Goal: Book appointment/travel/reservation

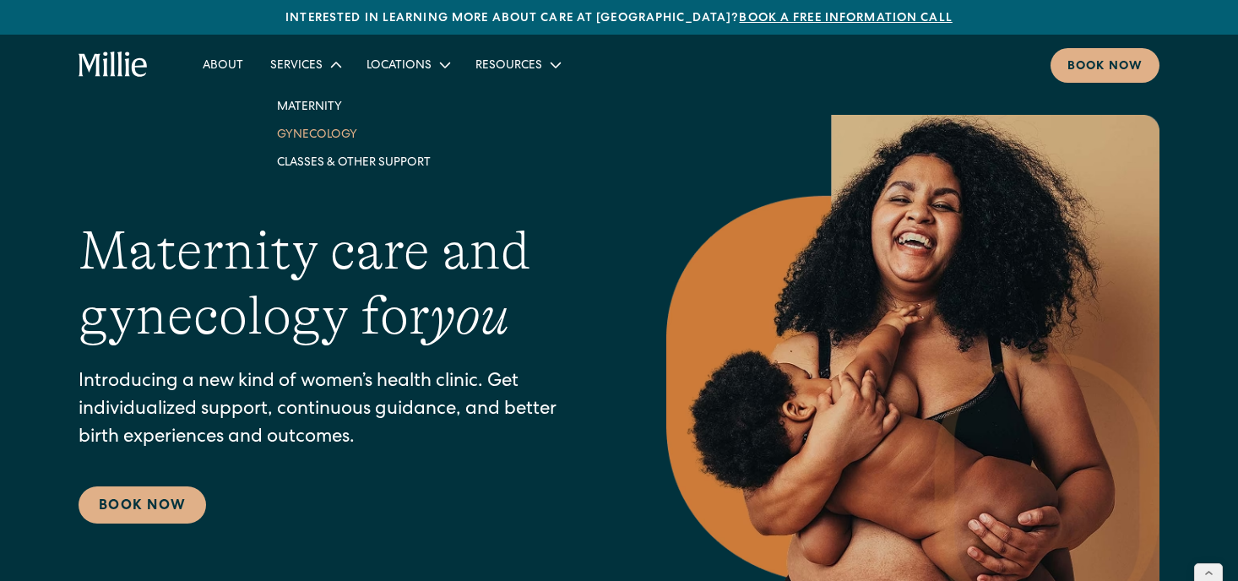
click at [309, 134] on link "Gynecology" at bounding box center [354, 134] width 181 height 28
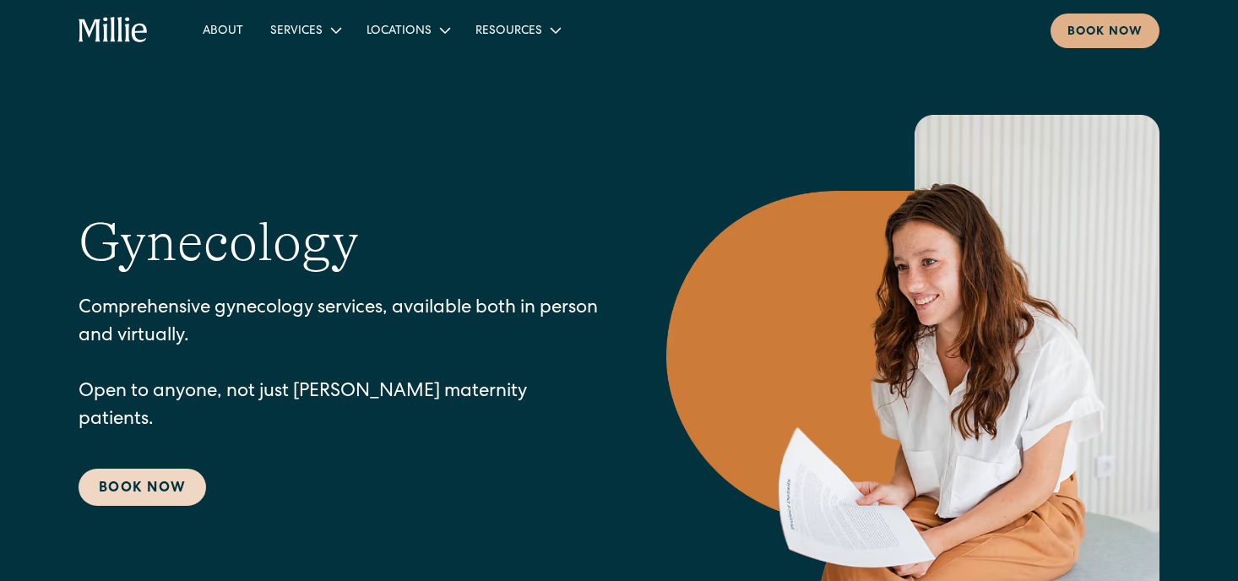
click at [151, 481] on link "Book Now" at bounding box center [143, 487] width 128 height 37
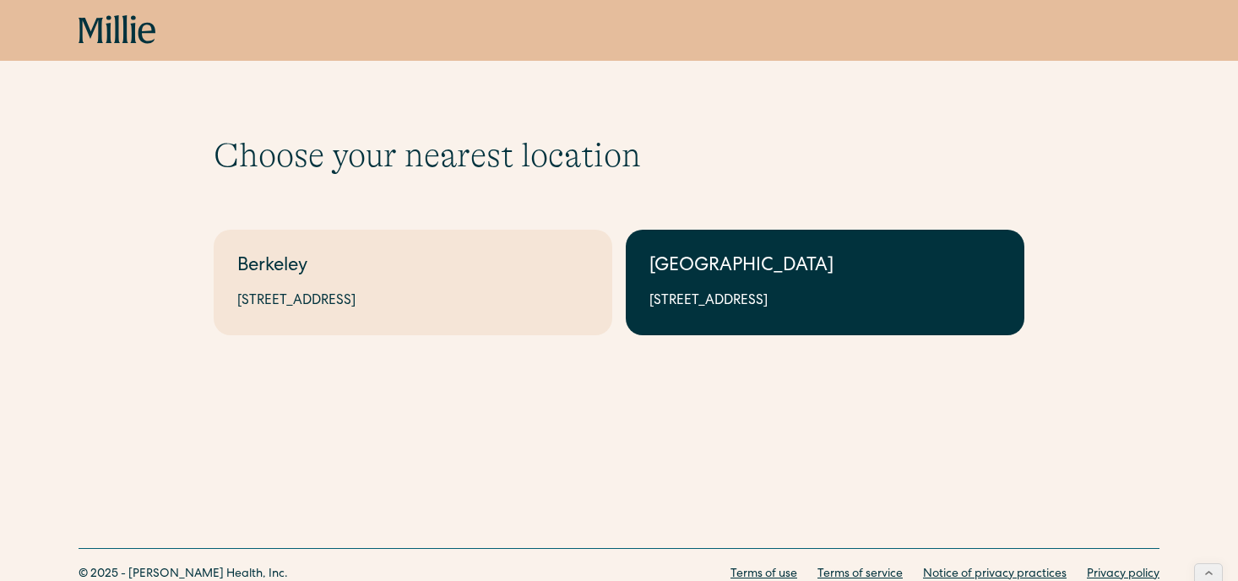
click at [653, 299] on div "[STREET_ADDRESS]" at bounding box center [824, 301] width 351 height 20
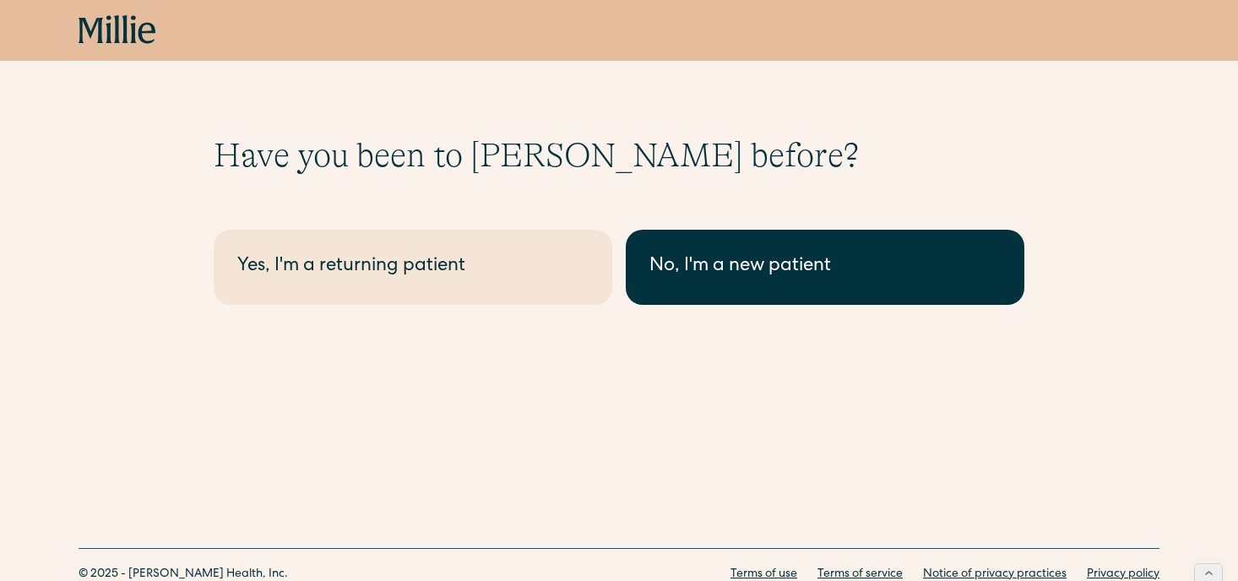
click at [695, 267] on div "No, I'm a new patient" at bounding box center [824, 267] width 351 height 28
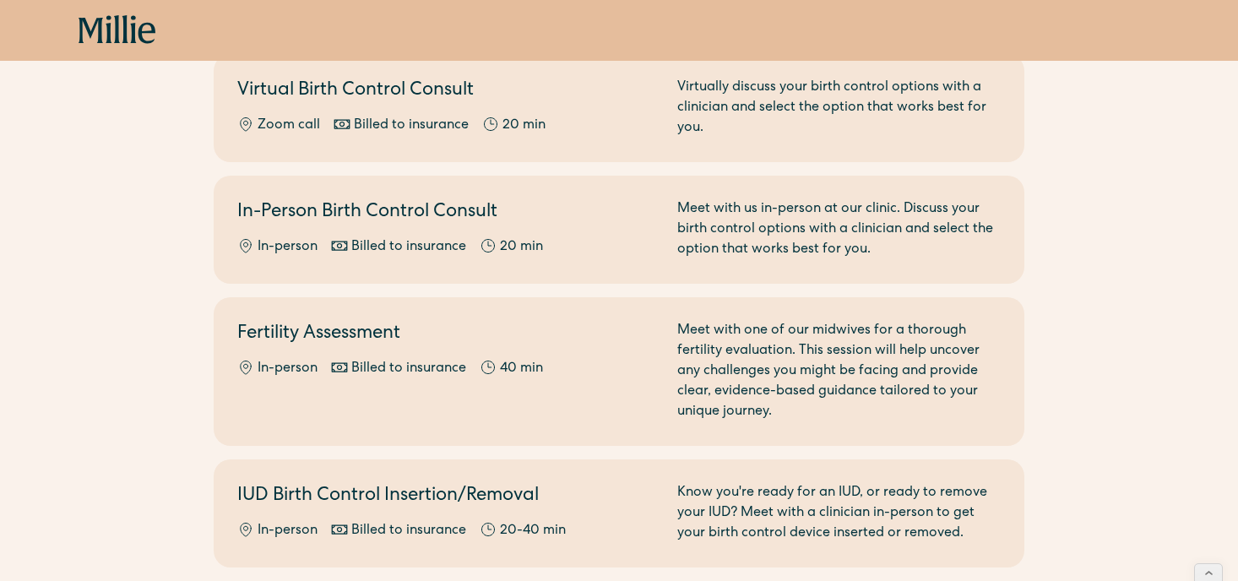
scroll to position [524, 0]
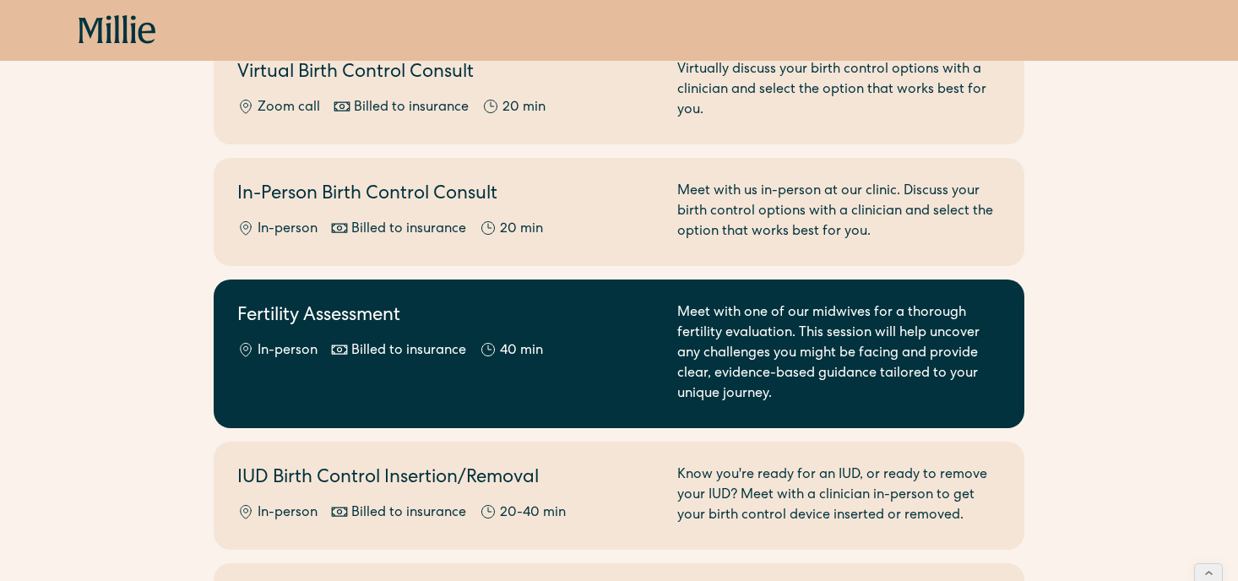
click at [581, 351] on div "In-person Billed to insurance 40 min" at bounding box center [447, 351] width 420 height 20
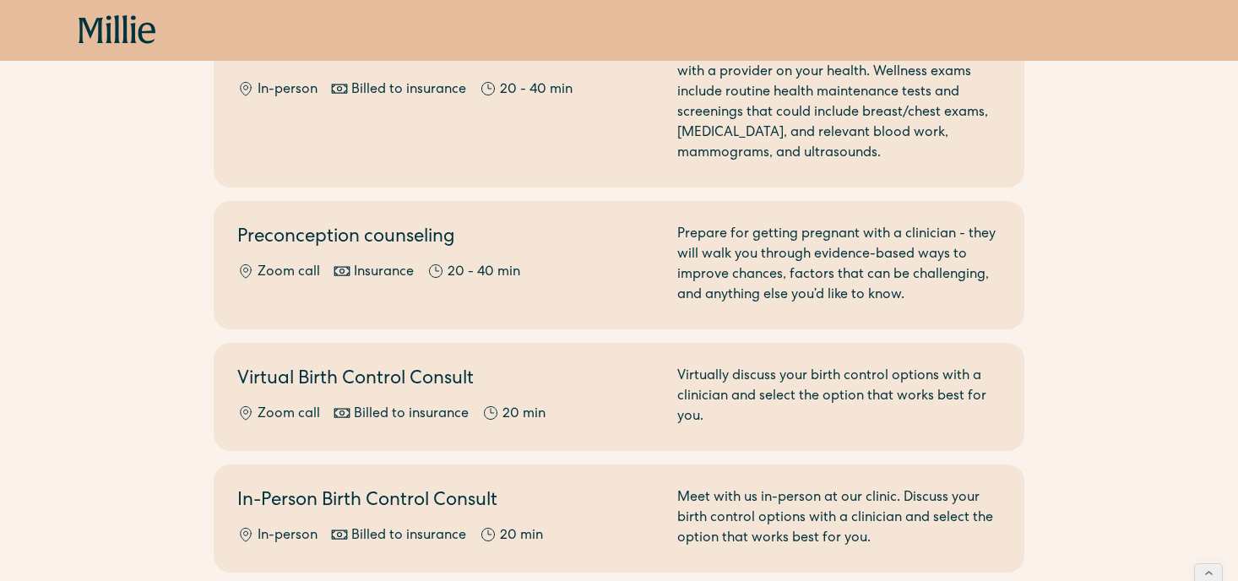
scroll to position [208, 0]
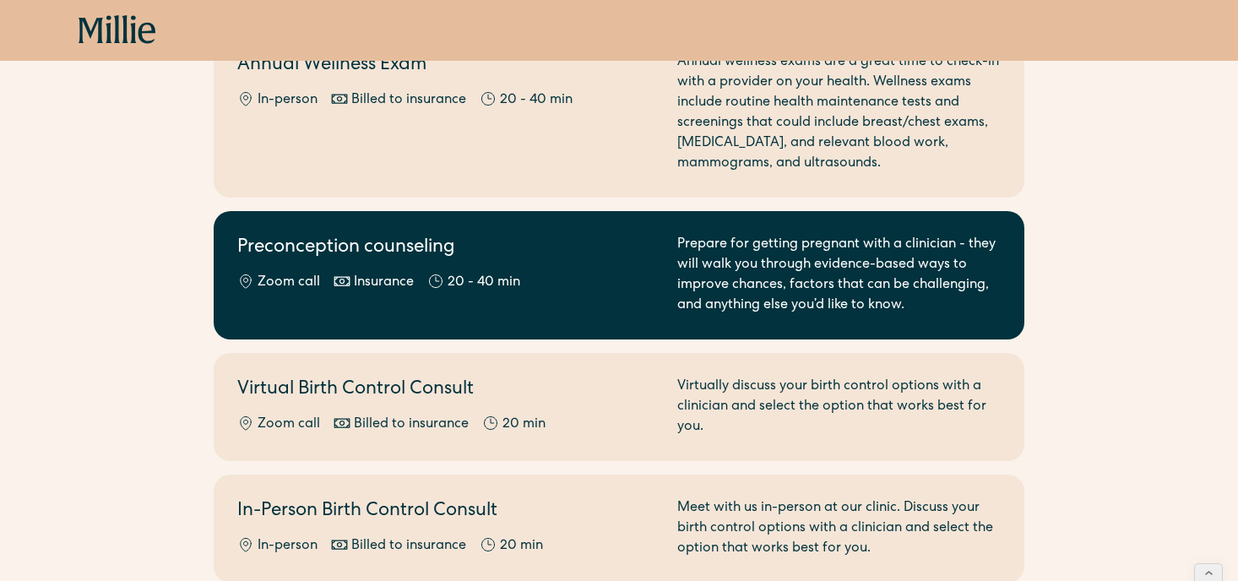
click at [433, 258] on h2 "Preconception counseling" at bounding box center [447, 249] width 420 height 28
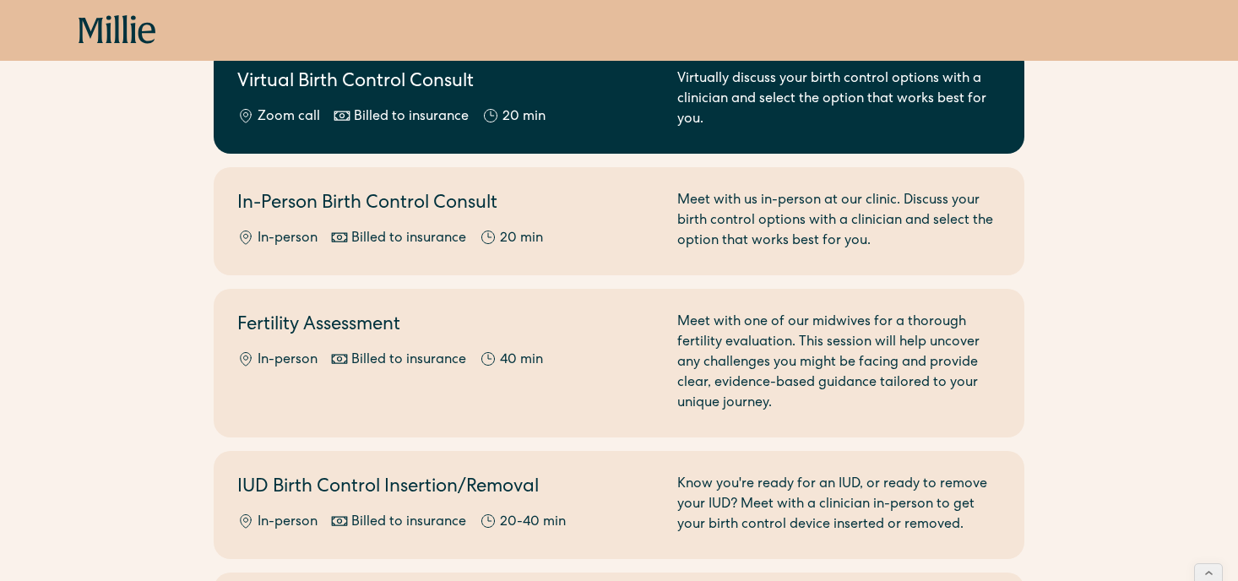
scroll to position [536, 0]
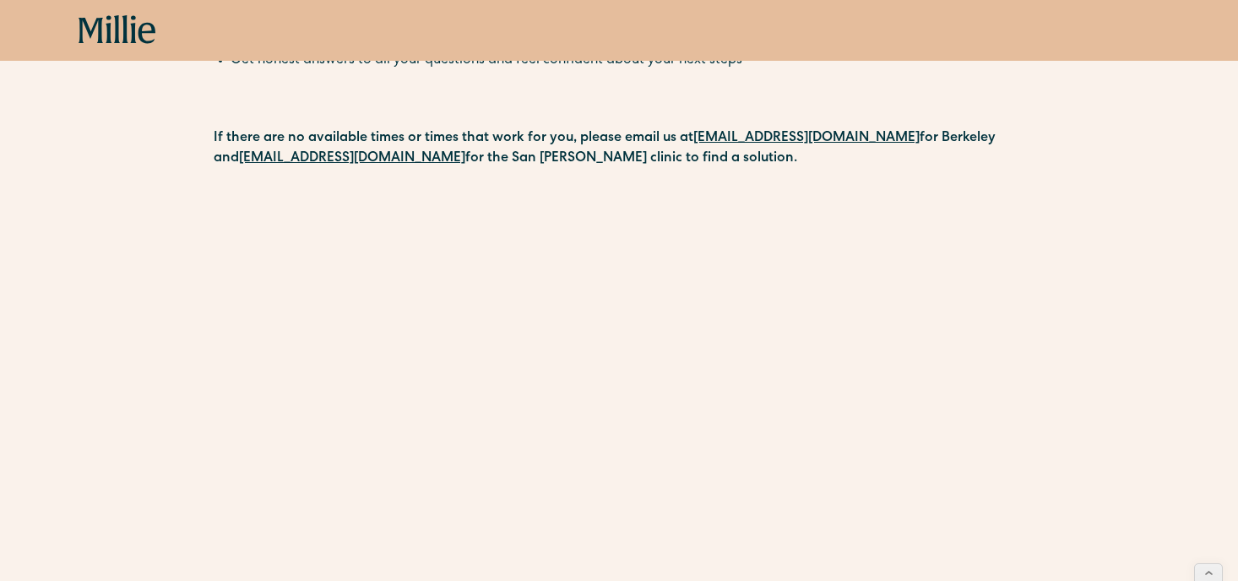
scroll to position [216, 0]
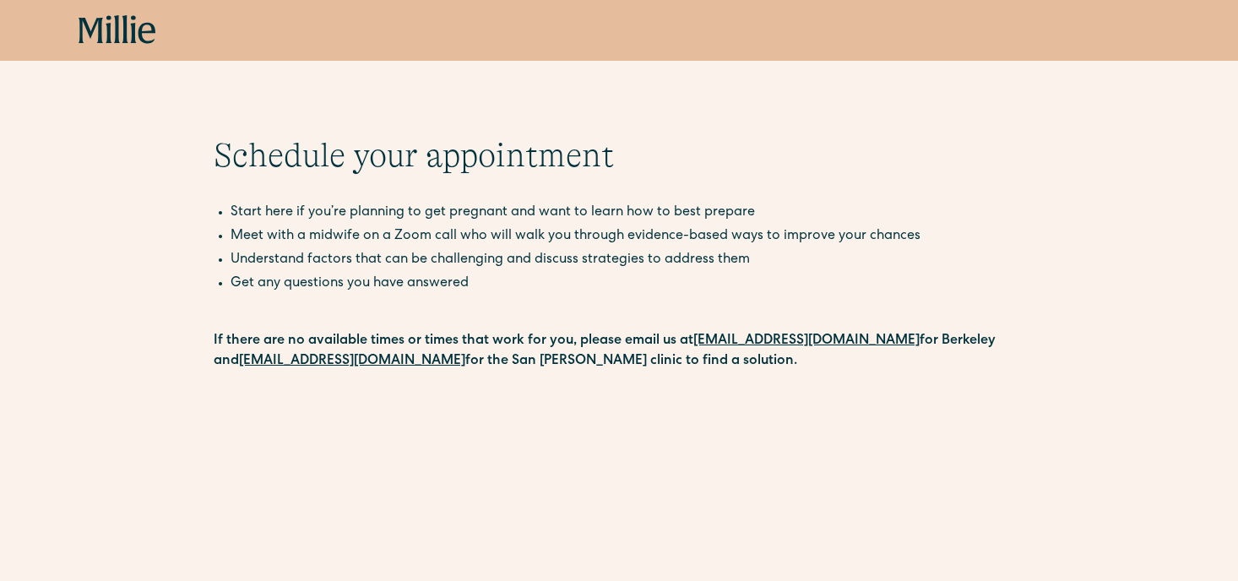
scroll to position [345, 0]
